Goal: Information Seeking & Learning: Learn about a topic

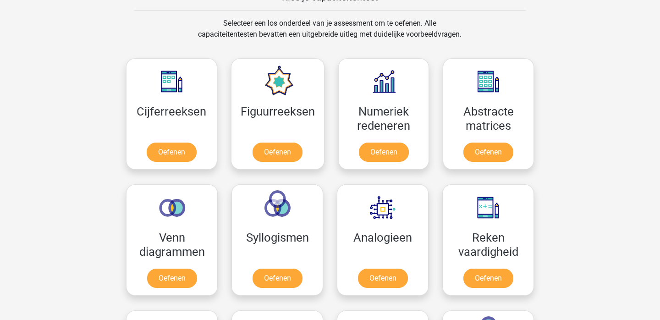
scroll to position [370, 0]
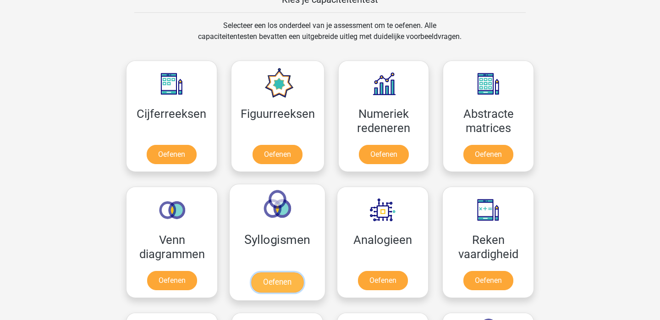
click at [286, 288] on link "Oefenen" at bounding box center [277, 282] width 52 height 20
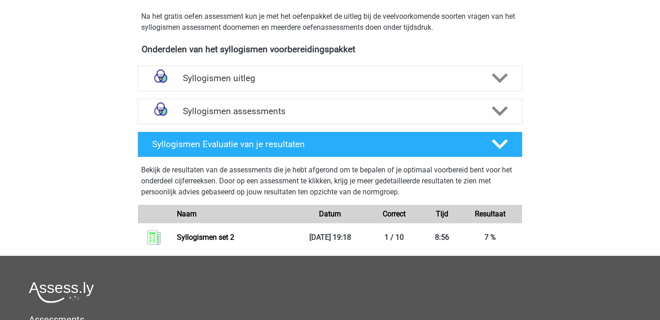
scroll to position [281, 0]
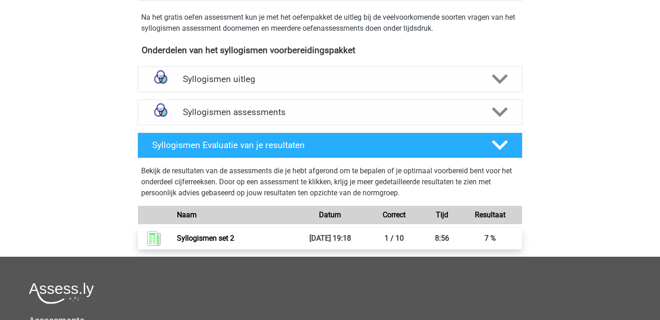
click at [177, 238] on link "Syllogismen set 2" at bounding box center [205, 238] width 57 height 9
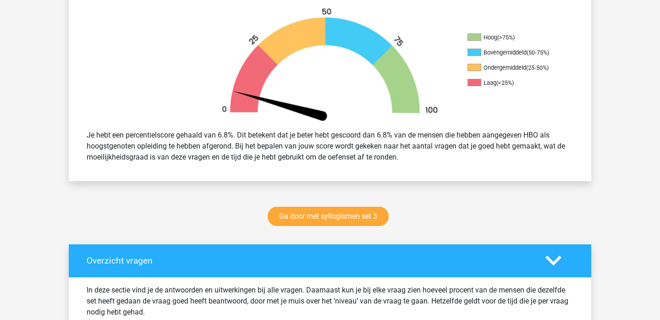
scroll to position [278, 0]
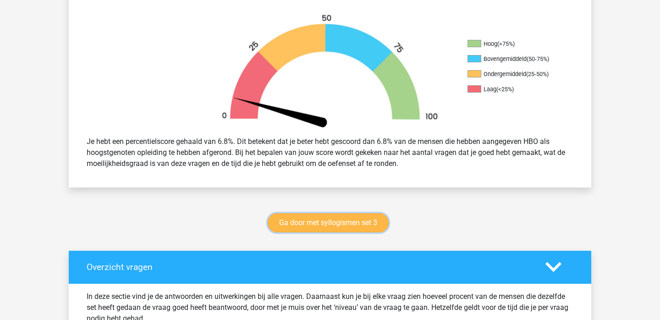
click at [325, 220] on link "Ga door met syllogismen set 3" at bounding box center [328, 222] width 121 height 19
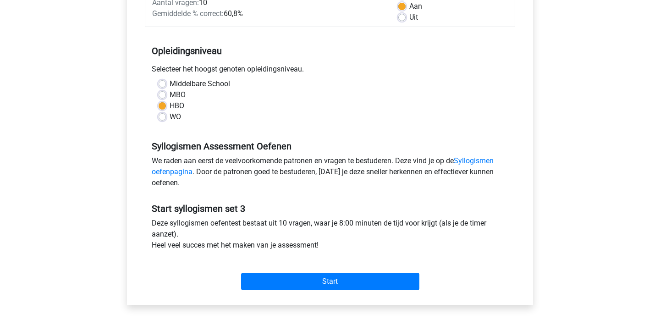
scroll to position [154, 0]
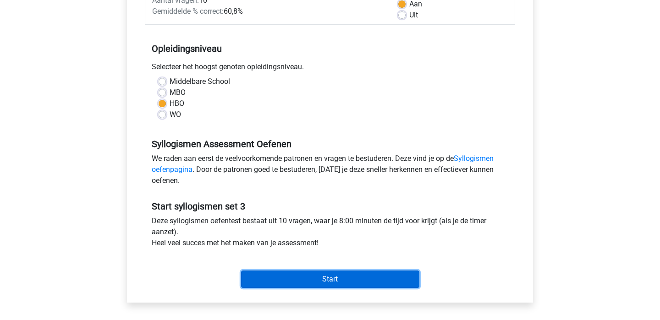
click at [316, 279] on input "Start" at bounding box center [330, 279] width 178 height 17
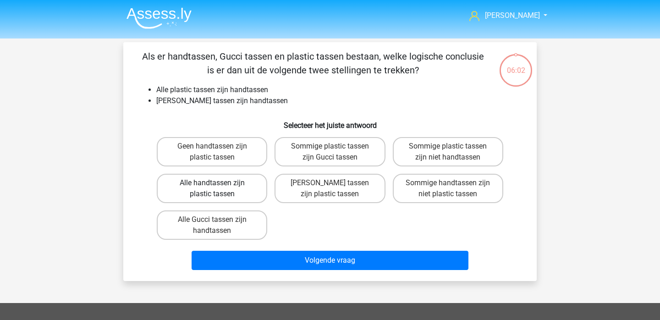
click at [238, 190] on label "Alle handtassen zijn plastic tassen" at bounding box center [212, 188] width 111 height 29
click at [218, 189] on input "Alle handtassen zijn plastic tassen" at bounding box center [215, 186] width 6 height 6
radio input "true"
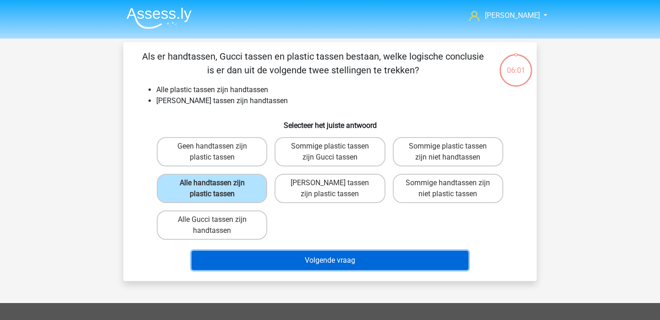
click at [274, 254] on button "Volgende vraag" at bounding box center [330, 260] width 277 height 19
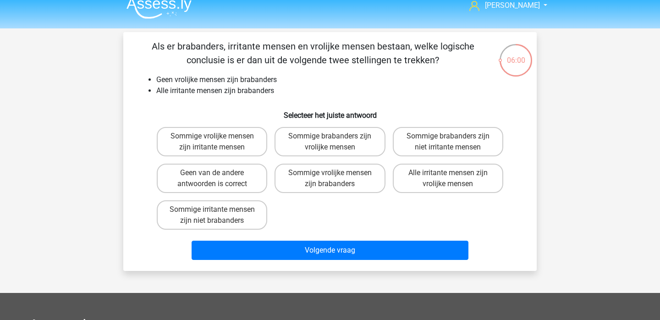
scroll to position [8, 0]
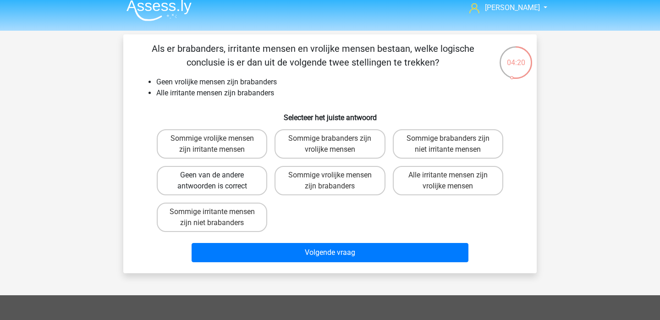
click at [241, 173] on label "Geen van de andere antwoorden is correct" at bounding box center [212, 180] width 111 height 29
click at [218, 175] on input "Geen van de andere antwoorden is correct" at bounding box center [215, 178] width 6 height 6
radio input "true"
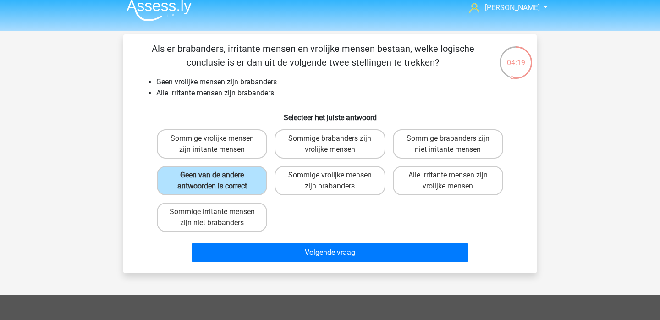
click at [294, 263] on div "Volgende vraag" at bounding box center [330, 254] width 354 height 23
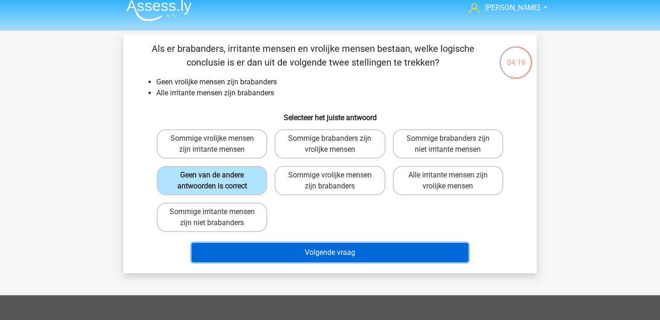
click at [299, 258] on button "Volgende vraag" at bounding box center [330, 252] width 277 height 19
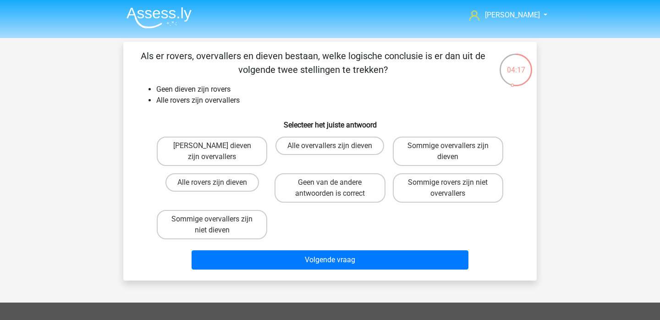
scroll to position [0, 0]
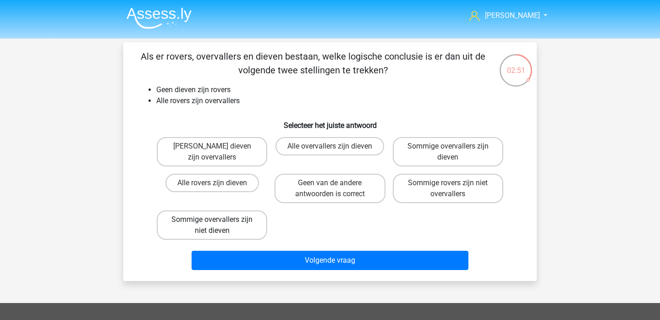
click at [235, 228] on label "Sommige overvallers zijn niet dieven" at bounding box center [212, 224] width 111 height 29
click at [218, 226] on input "Sommige overvallers zijn niet dieven" at bounding box center [215, 223] width 6 height 6
radio input "true"
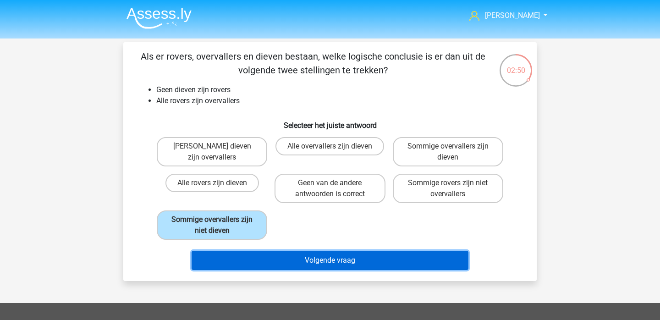
click at [277, 256] on button "Volgende vraag" at bounding box center [330, 260] width 277 height 19
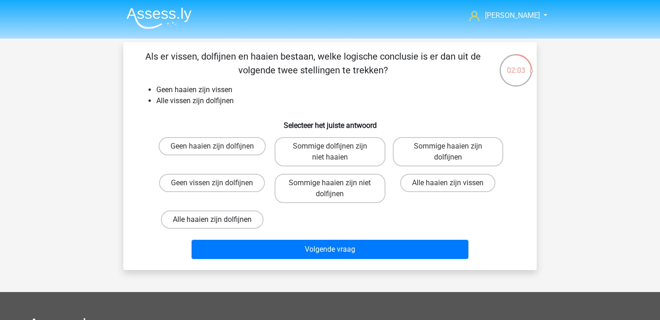
click at [232, 216] on label "Alle haaien zijn dolfijnen" at bounding box center [212, 219] width 103 height 18
click at [218, 220] on input "Alle haaien zijn dolfijnen" at bounding box center [215, 223] width 6 height 6
radio input "true"
click at [256, 236] on div "Volgende vraag" at bounding box center [330, 247] width 384 height 30
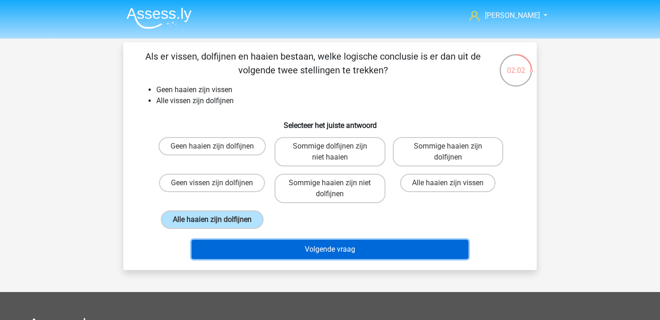
click at [260, 249] on button "Volgende vraag" at bounding box center [330, 249] width 277 height 19
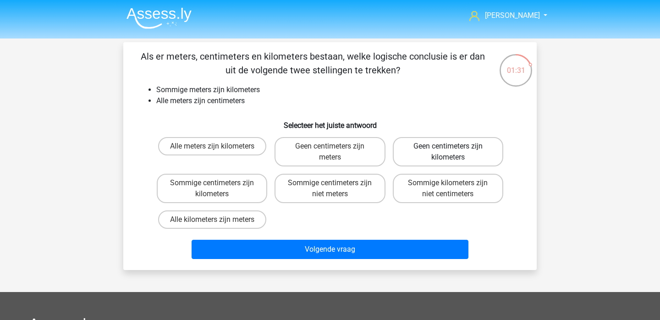
click at [472, 153] on label "Geen centimeters zijn kilometers" at bounding box center [448, 151] width 111 height 29
click at [454, 152] on input "Geen centimeters zijn kilometers" at bounding box center [451, 149] width 6 height 6
radio input "true"
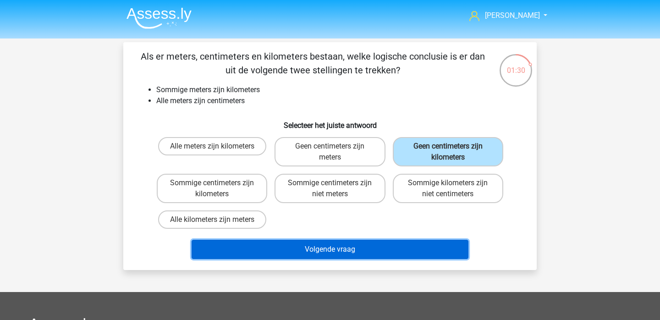
click at [401, 246] on button "Volgende vraag" at bounding box center [330, 249] width 277 height 19
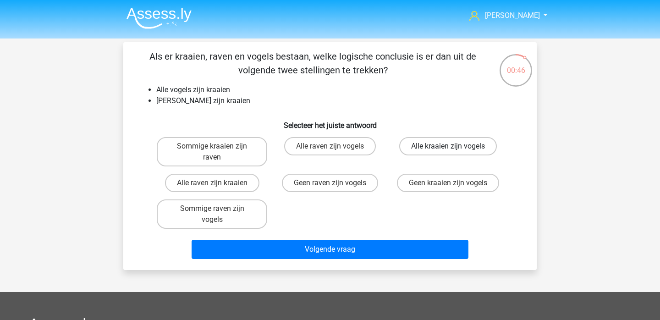
click at [416, 144] on label "Alle kraaien zijn vogels" at bounding box center [448, 146] width 98 height 18
click at [448, 146] on input "Alle kraaien zijn vogels" at bounding box center [451, 149] width 6 height 6
radio input "true"
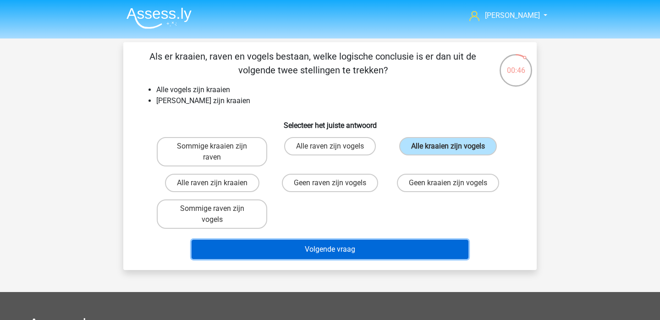
click at [390, 247] on button "Volgende vraag" at bounding box center [330, 249] width 277 height 19
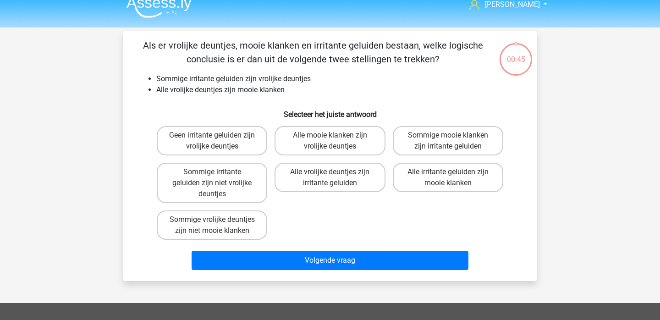
scroll to position [10, 0]
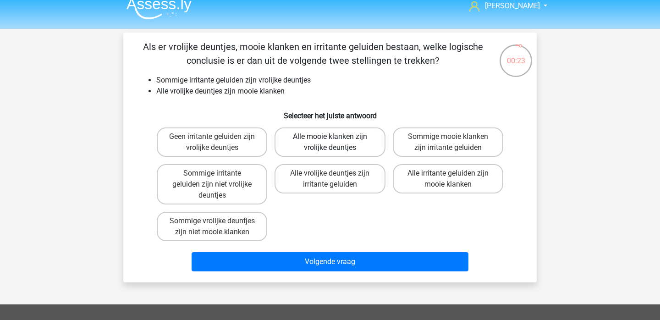
click at [360, 145] on label "Alle mooie klanken zijn vrolijke deuntjes" at bounding box center [330, 141] width 111 height 29
click at [336, 143] on input "Alle mooie klanken zijn vrolijke deuntjes" at bounding box center [333, 140] width 6 height 6
radio input "true"
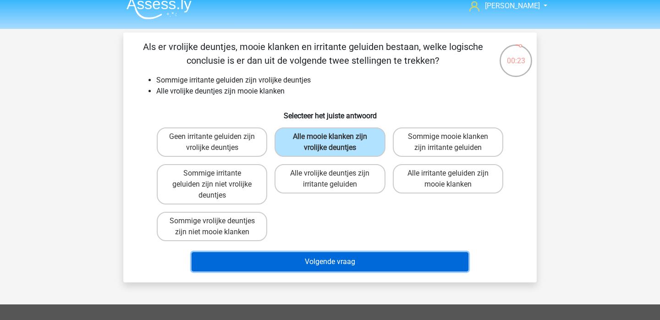
click at [336, 261] on button "Volgende vraag" at bounding box center [330, 261] width 277 height 19
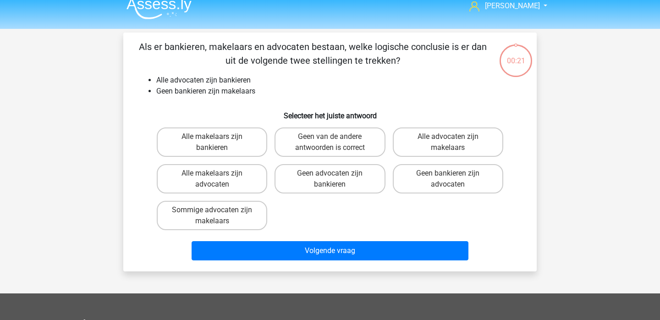
scroll to position [42, 0]
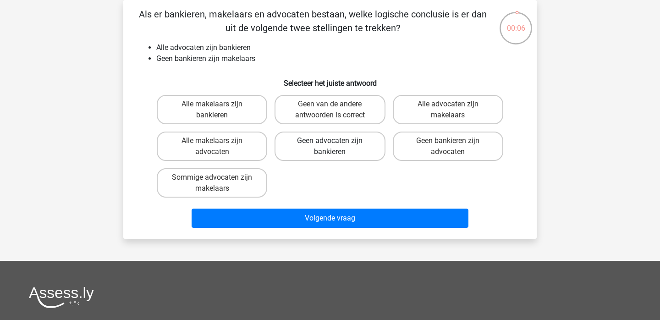
click at [359, 153] on label "Geen advocaten zijn bankieren" at bounding box center [330, 146] width 111 height 29
click at [336, 147] on input "Geen advocaten zijn bankieren" at bounding box center [333, 144] width 6 height 6
radio input "true"
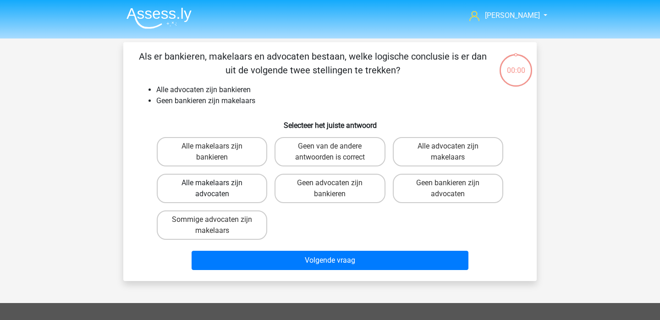
scroll to position [42, 0]
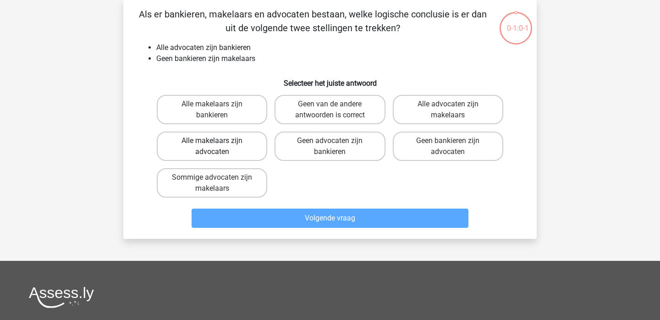
click at [232, 145] on label "Alle makelaars zijn advocaten" at bounding box center [212, 146] width 111 height 29
click at [218, 145] on input "Alle makelaars zijn advocaten" at bounding box center [215, 144] width 6 height 6
radio input "true"
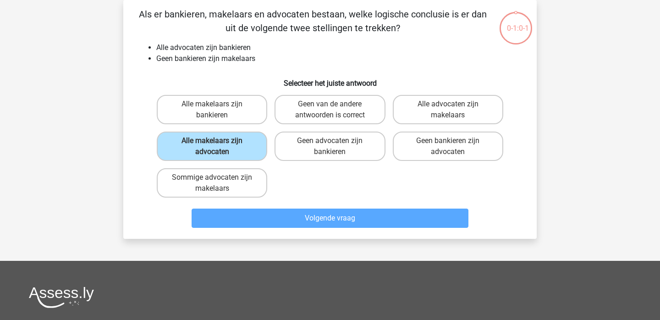
click at [330, 230] on div "Volgende vraag" at bounding box center [330, 220] width 354 height 23
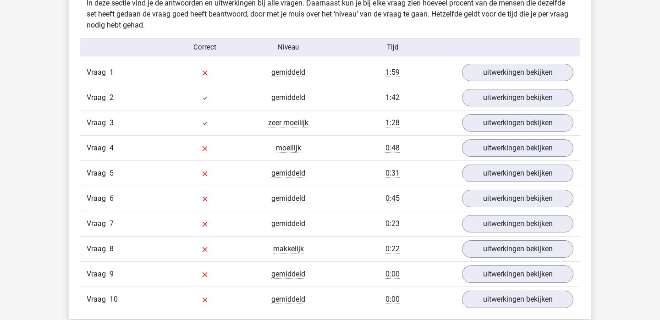
scroll to position [563, 0]
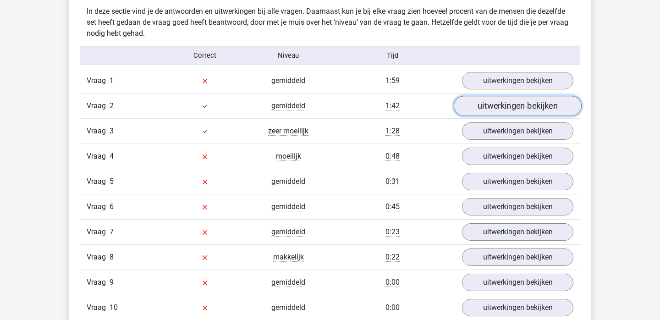
click at [499, 109] on link "uitwerkingen bekijken" at bounding box center [518, 106] width 128 height 20
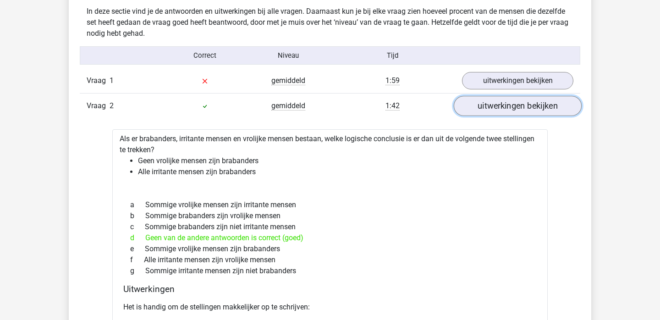
click at [499, 109] on link "uitwerkingen bekijken" at bounding box center [518, 106] width 128 height 20
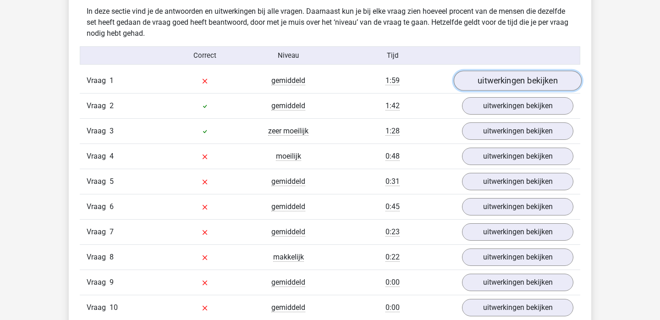
click at [504, 78] on link "uitwerkingen bekijken" at bounding box center [518, 81] width 128 height 20
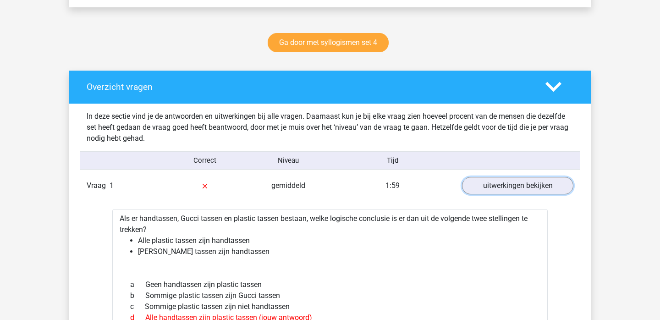
scroll to position [452, 0]
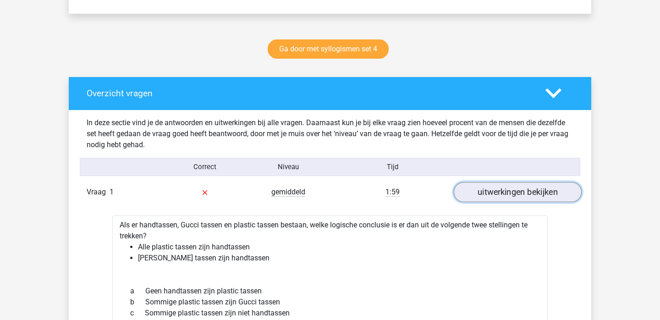
click at [497, 197] on link "uitwerkingen bekijken" at bounding box center [518, 192] width 128 height 20
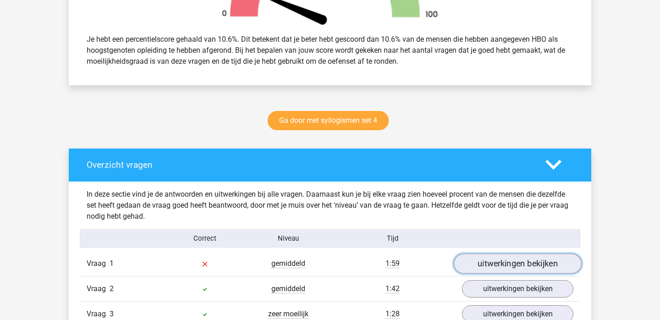
scroll to position [372, 0]
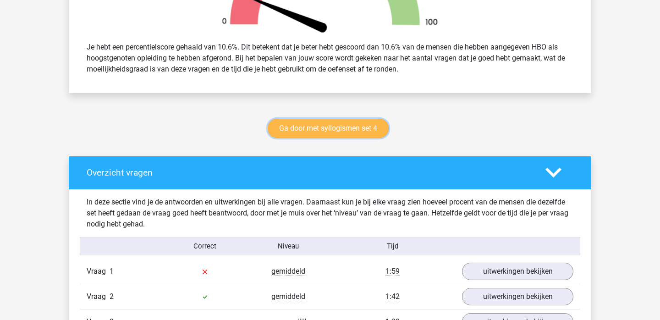
click at [334, 127] on link "Ga door met syllogismen set 4" at bounding box center [328, 128] width 121 height 19
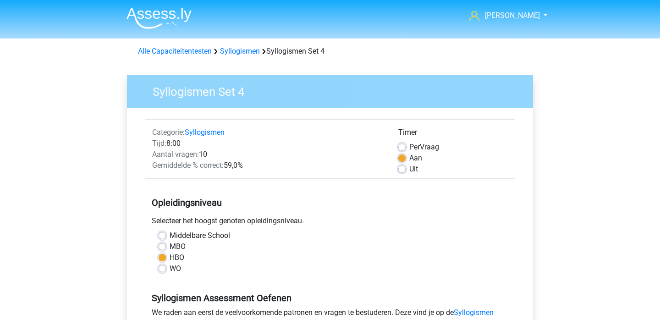
scroll to position [245, 0]
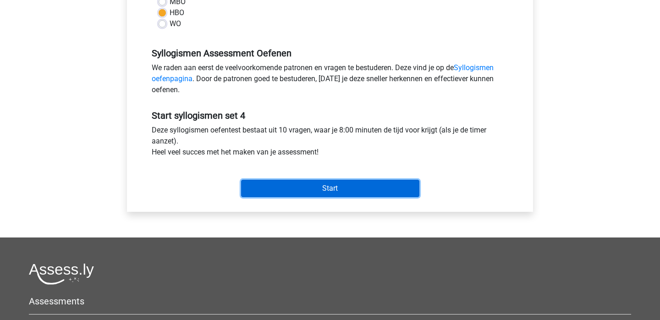
click at [327, 186] on input "Start" at bounding box center [330, 188] width 178 height 17
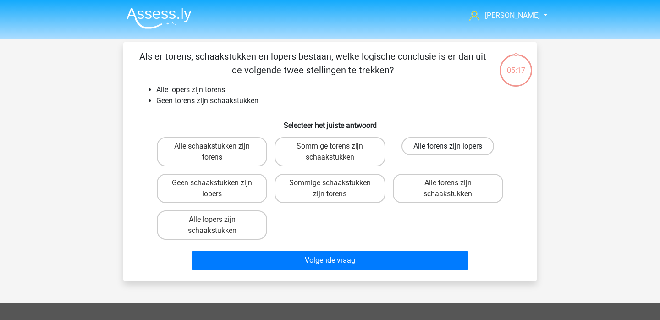
click at [433, 149] on label "Alle torens zijn lopers" at bounding box center [448, 146] width 93 height 18
click at [448, 149] on input "Alle torens zijn lopers" at bounding box center [451, 149] width 6 height 6
radio input "true"
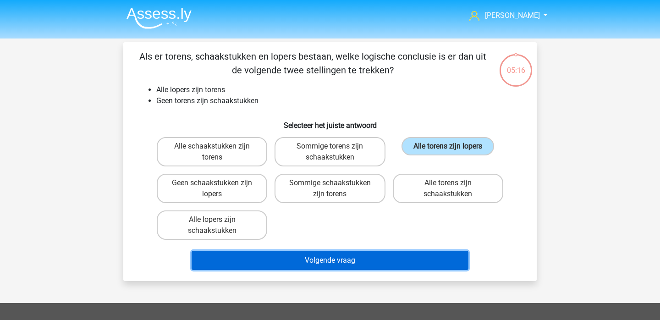
click at [372, 257] on button "Volgende vraag" at bounding box center [330, 260] width 277 height 19
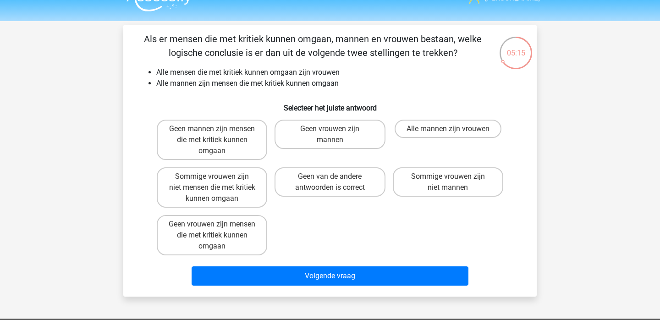
scroll to position [17, 0]
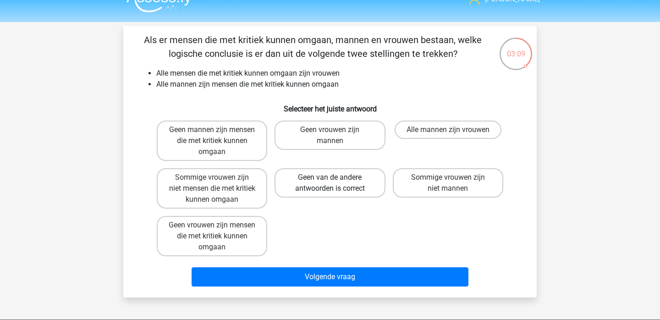
click at [365, 181] on label "Geen van de andere antwoorden is correct" at bounding box center [330, 182] width 111 height 29
click at [336, 181] on input "Geen van de andere antwoorden is correct" at bounding box center [333, 180] width 6 height 6
radio input "true"
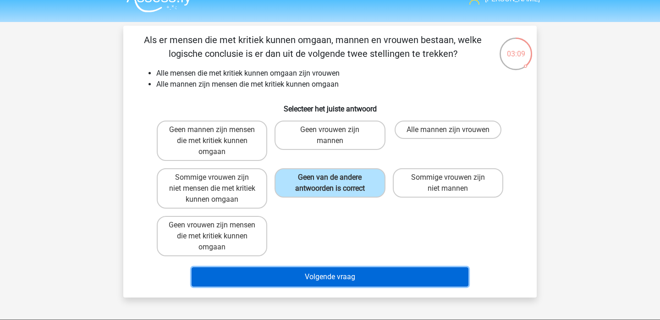
click at [345, 273] on button "Volgende vraag" at bounding box center [330, 276] width 277 height 19
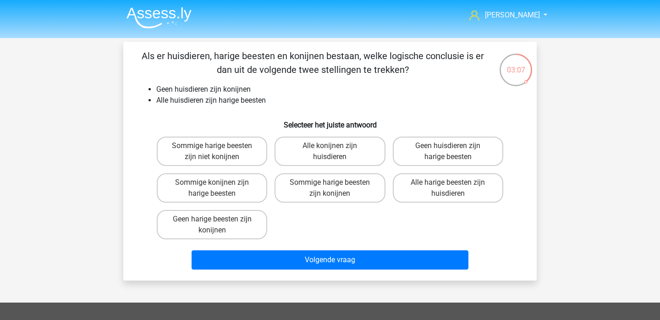
scroll to position [0, 0]
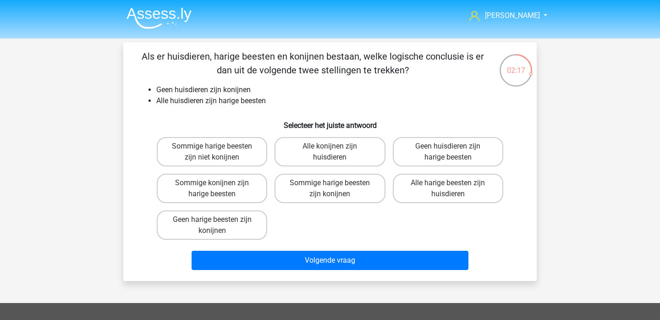
drag, startPoint x: 374, startPoint y: 186, endPoint x: 390, endPoint y: 186, distance: 16.0
click at [374, 186] on label "Sommige harige beesten zijn konijnen" at bounding box center [330, 188] width 111 height 29
click at [336, 186] on input "Sommige harige beesten zijn konijnen" at bounding box center [333, 186] width 6 height 6
radio input "true"
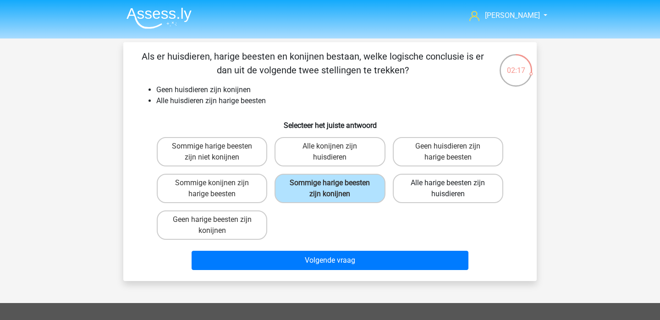
click at [401, 187] on label "Alle harige beesten zijn huisdieren" at bounding box center [448, 188] width 111 height 29
click at [448, 187] on input "Alle harige beesten zijn huisdieren" at bounding box center [451, 186] width 6 height 6
radio input "true"
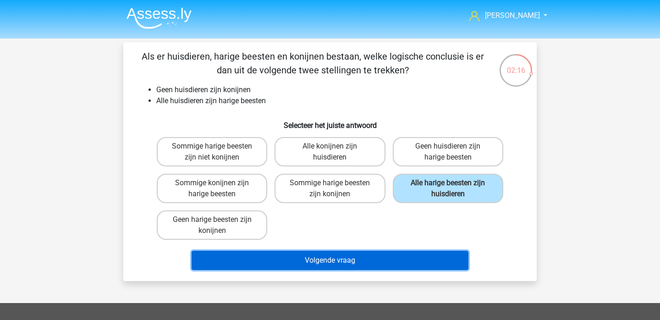
click at [374, 269] on button "Volgende vraag" at bounding box center [330, 260] width 277 height 19
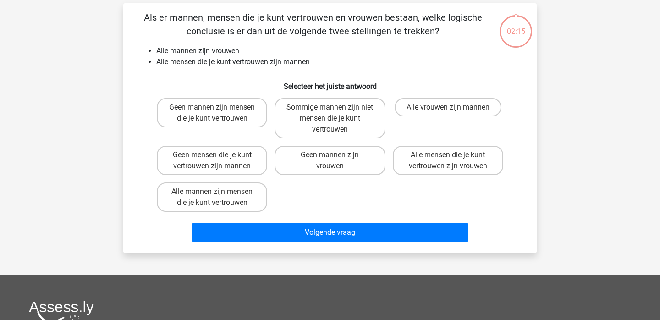
click at [374, 269] on div "Thijs [DOMAIN_NAME][EMAIL_ADDRESS][DOMAIN_NAME] Nederlands English" at bounding box center [330, 239] width 660 height 556
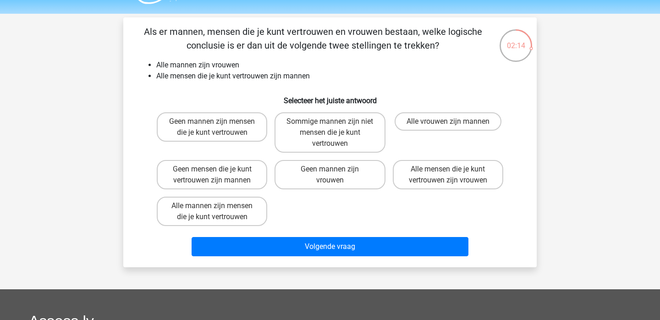
scroll to position [23, 0]
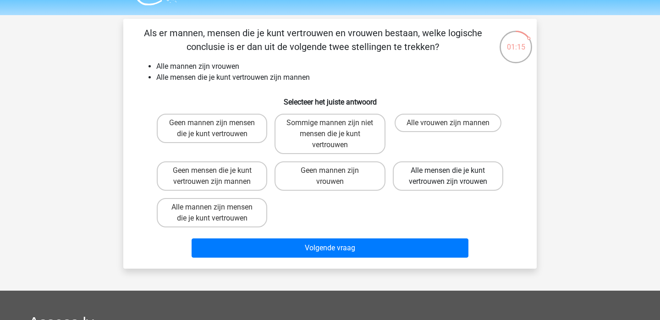
click at [440, 178] on label "Alle mensen die je kunt vertrouwen zijn vrouwen" at bounding box center [448, 175] width 111 height 29
click at [448, 177] on input "Alle mensen die je kunt vertrouwen zijn vrouwen" at bounding box center [451, 174] width 6 height 6
radio input "true"
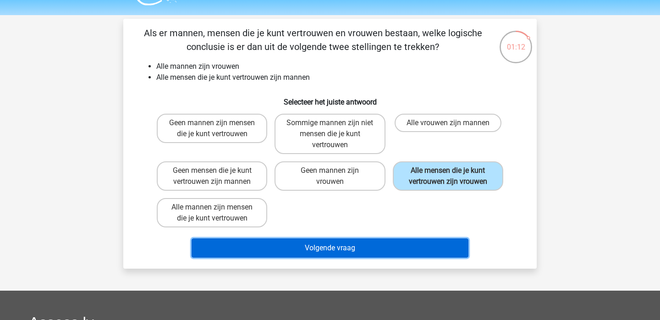
click at [362, 244] on button "Volgende vraag" at bounding box center [330, 247] width 277 height 19
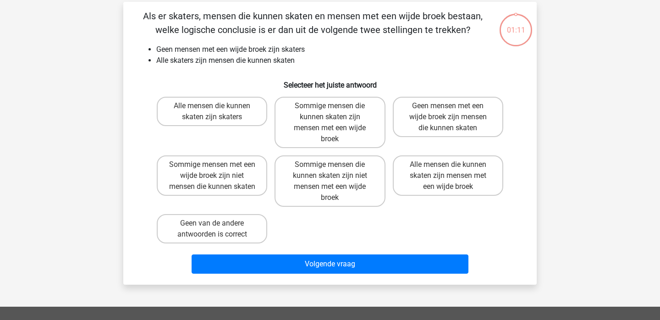
scroll to position [42, 0]
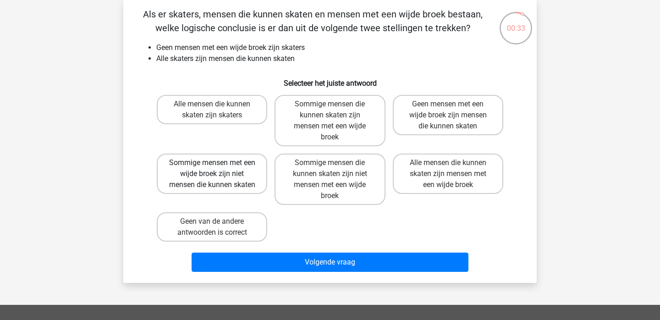
click at [252, 189] on label "Sommige mensen met een wijde broek zijn niet mensen die kunnen skaten" at bounding box center [212, 174] width 111 height 40
click at [218, 169] on input "Sommige mensen met een wijde broek zijn niet mensen die kunnen skaten" at bounding box center [215, 166] width 6 height 6
radio input "true"
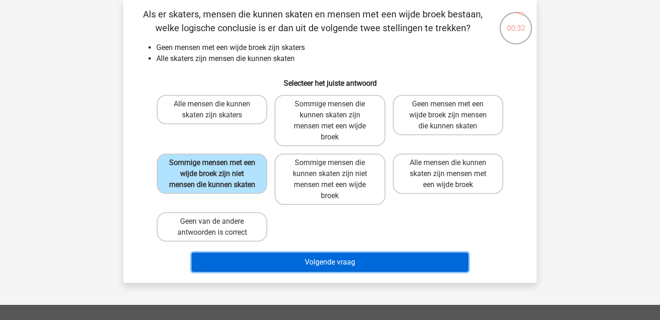
click at [282, 256] on button "Volgende vraag" at bounding box center [330, 262] width 277 height 19
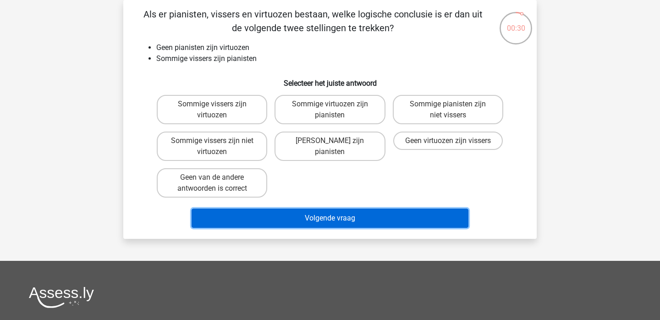
click at [329, 218] on button "Volgende vraag" at bounding box center [330, 218] width 277 height 19
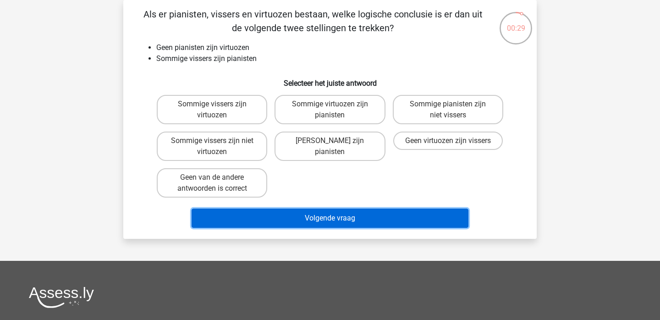
click at [329, 218] on button "Volgende vraag" at bounding box center [330, 218] width 277 height 19
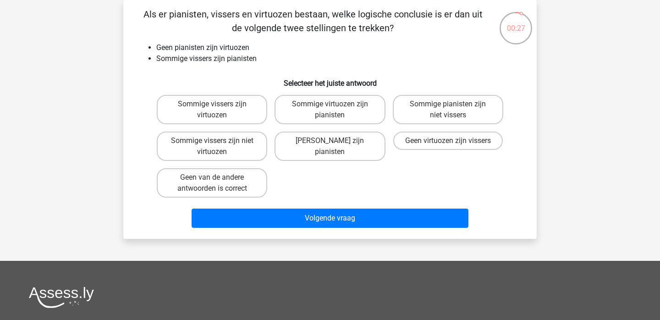
click at [332, 193] on div "Sommige vissers zijn virtuozen Sommige virtuozen zijn pianisten Sommige pianist…" at bounding box center [330, 146] width 354 height 110
click at [367, 122] on label "Sommige virtuozen zijn pianisten" at bounding box center [330, 109] width 111 height 29
click at [336, 110] on input "Sommige virtuozen zijn pianisten" at bounding box center [333, 107] width 6 height 6
radio input "true"
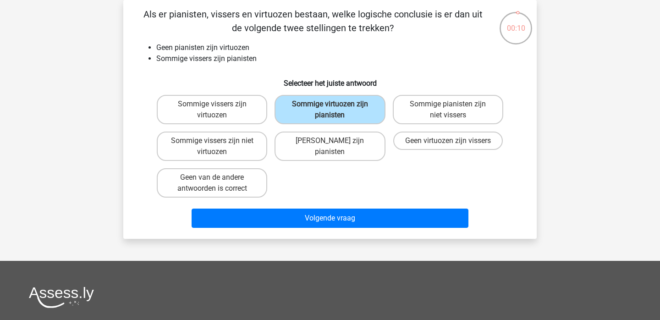
click at [352, 208] on div "Volgende vraag" at bounding box center [330, 216] width 384 height 30
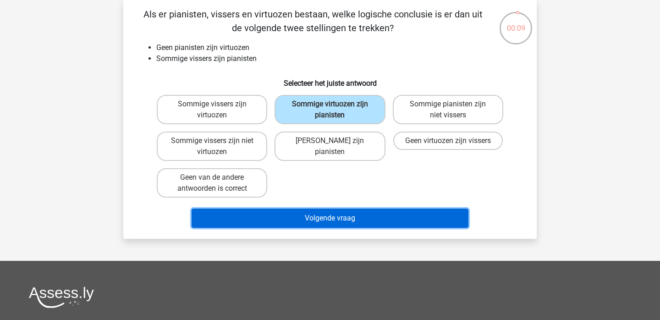
click at [349, 222] on button "Volgende vraag" at bounding box center [330, 218] width 277 height 19
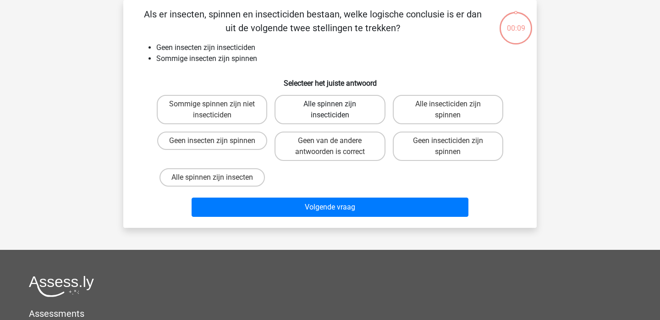
click at [360, 113] on label "Alle spinnen zijn insecticiden" at bounding box center [330, 109] width 111 height 29
click at [336, 110] on input "Alle spinnen zijn insecticiden" at bounding box center [333, 107] width 6 height 6
radio input "true"
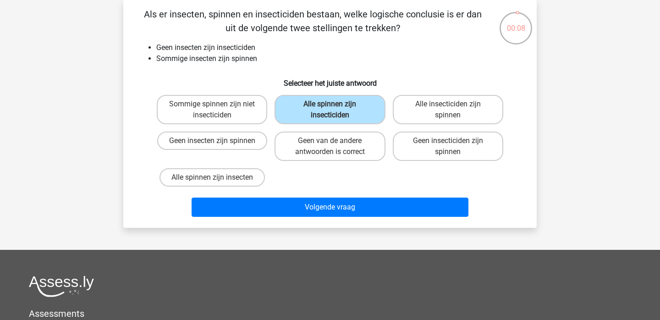
click at [343, 221] on div "Als er insecten, spinnen en insecticiden bestaan, welke logische conclusie is e…" at bounding box center [330, 114] width 414 height 228
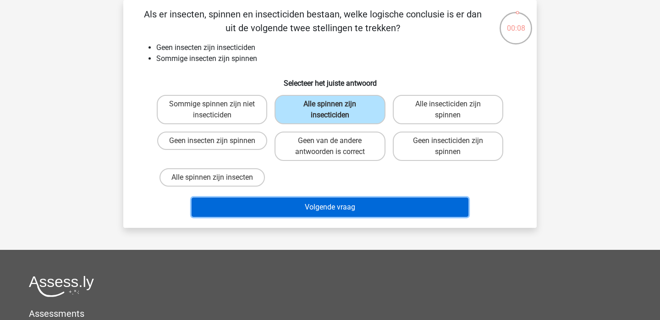
click at [343, 209] on button "Volgende vraag" at bounding box center [330, 207] width 277 height 19
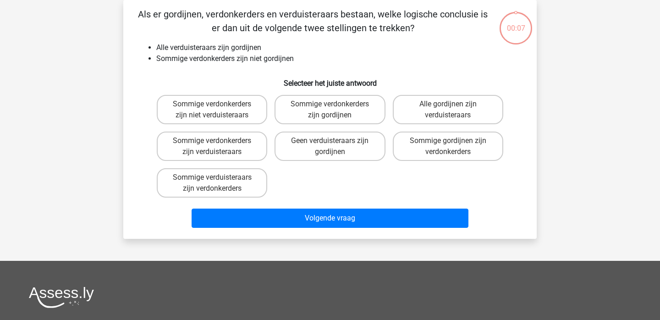
click at [354, 129] on div "Geen verduisteraars zijn gordijnen" at bounding box center [330, 146] width 118 height 37
click at [352, 138] on label "Geen verduisteraars zijn gordijnen" at bounding box center [330, 146] width 111 height 29
click at [336, 141] on input "Geen verduisteraars zijn gordijnen" at bounding box center [333, 144] width 6 height 6
radio input "true"
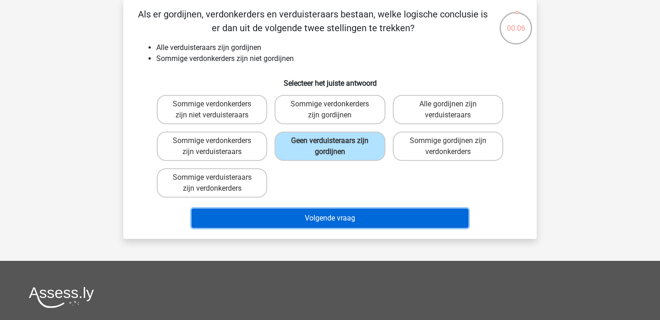
click at [331, 219] on button "Volgende vraag" at bounding box center [330, 218] width 277 height 19
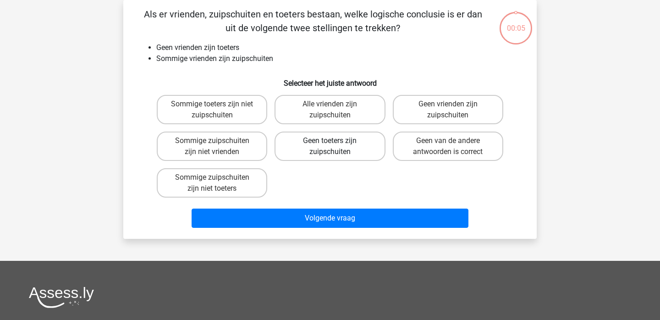
click at [350, 153] on label "Geen toeters zijn zuipschuiten" at bounding box center [330, 146] width 111 height 29
click at [336, 147] on input "Geen toeters zijn zuipschuiten" at bounding box center [333, 144] width 6 height 6
radio input "true"
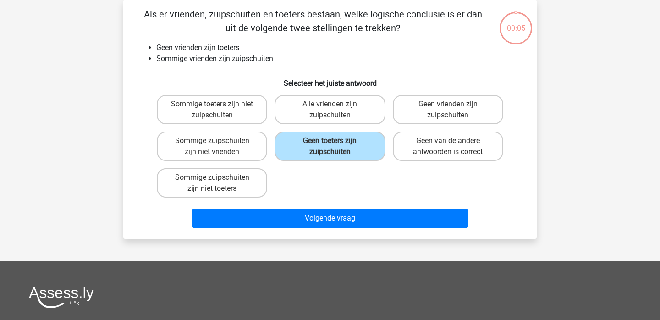
click at [344, 208] on div "Volgende vraag" at bounding box center [330, 216] width 384 height 30
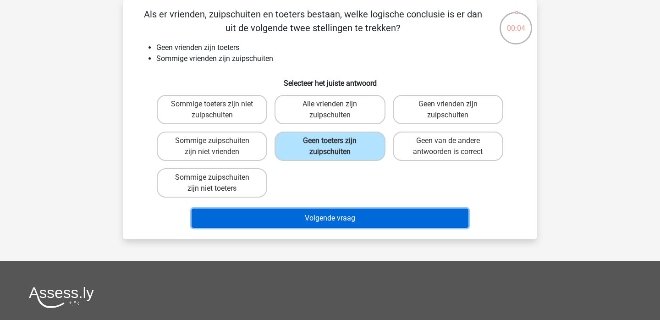
click at [344, 216] on button "Volgende vraag" at bounding box center [330, 218] width 277 height 19
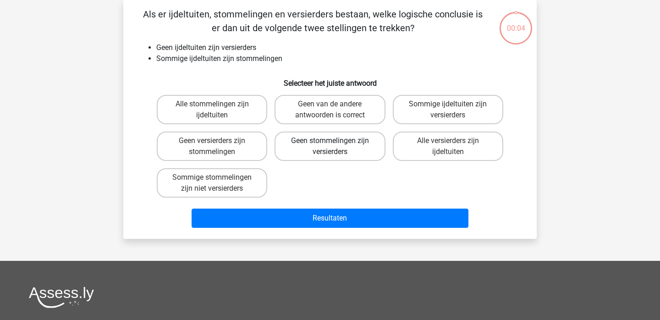
click at [349, 146] on label "Geen stommelingen zijn versierders" at bounding box center [330, 146] width 111 height 29
click at [336, 146] on input "Geen stommelingen zijn versierders" at bounding box center [333, 144] width 6 height 6
radio input "true"
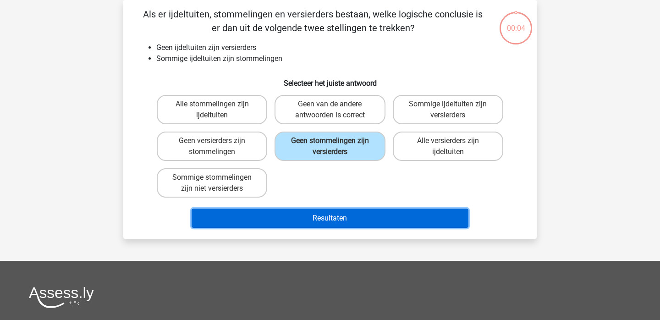
click at [343, 224] on button "Resultaten" at bounding box center [330, 218] width 277 height 19
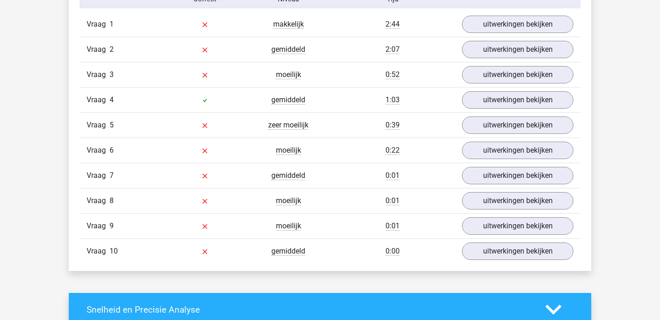
scroll to position [621, 0]
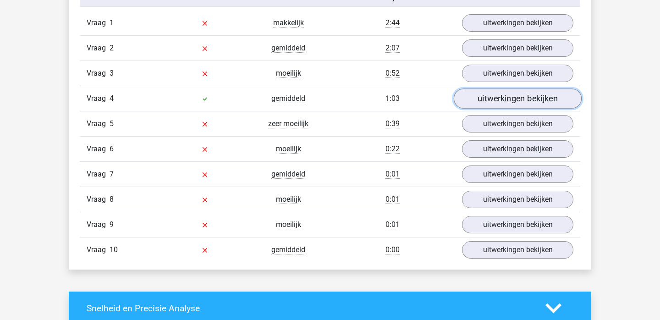
click at [483, 96] on link "uitwerkingen bekijken" at bounding box center [518, 99] width 128 height 20
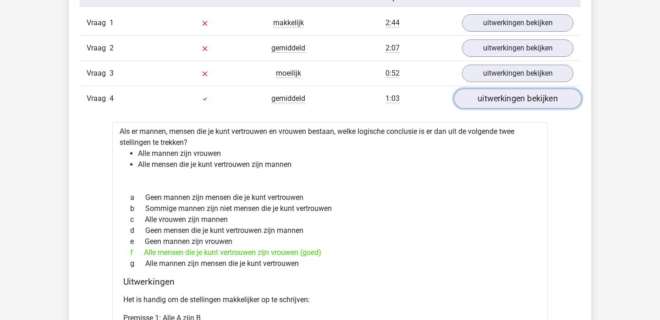
click at [481, 97] on link "uitwerkingen bekijken" at bounding box center [518, 99] width 128 height 20
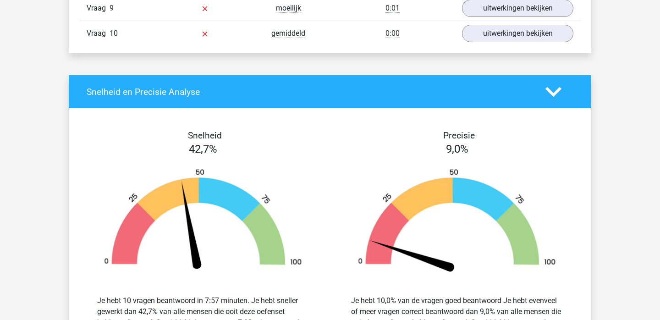
scroll to position [840, 0]
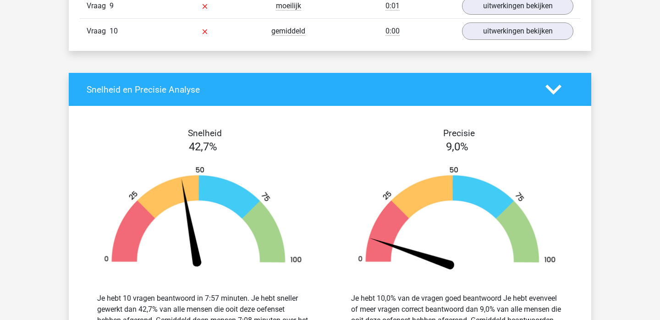
click at [325, 91] on h4 "Snelheid en Precisie Analyse" at bounding box center [309, 89] width 445 height 11
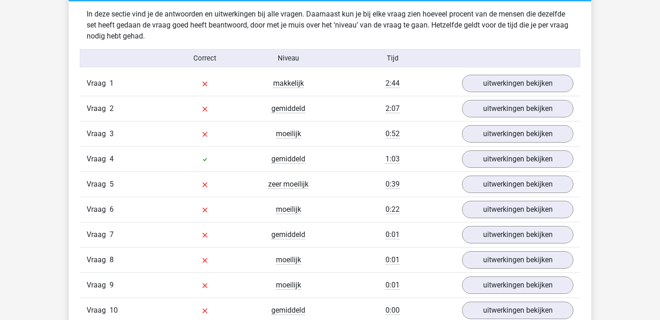
scroll to position [560, 0]
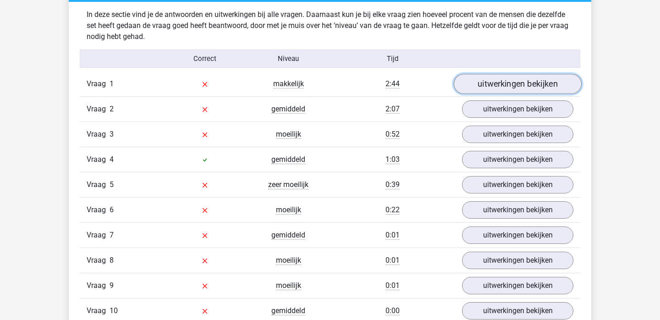
click at [479, 92] on link "uitwerkingen bekijken" at bounding box center [518, 84] width 128 height 20
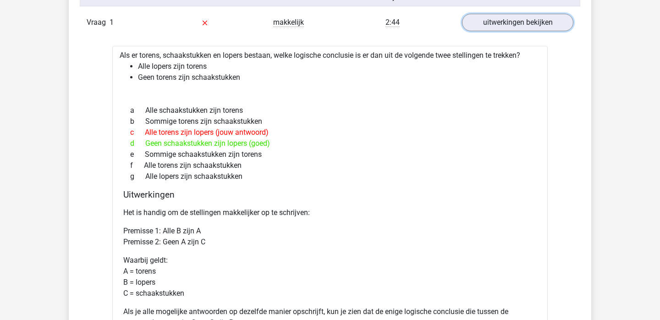
scroll to position [623, 0]
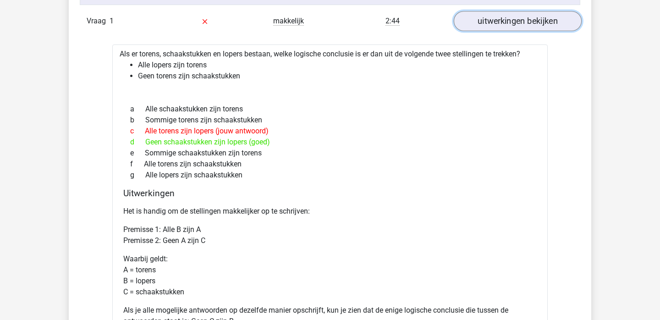
click at [484, 22] on link "uitwerkingen bekijken" at bounding box center [518, 21] width 128 height 20
